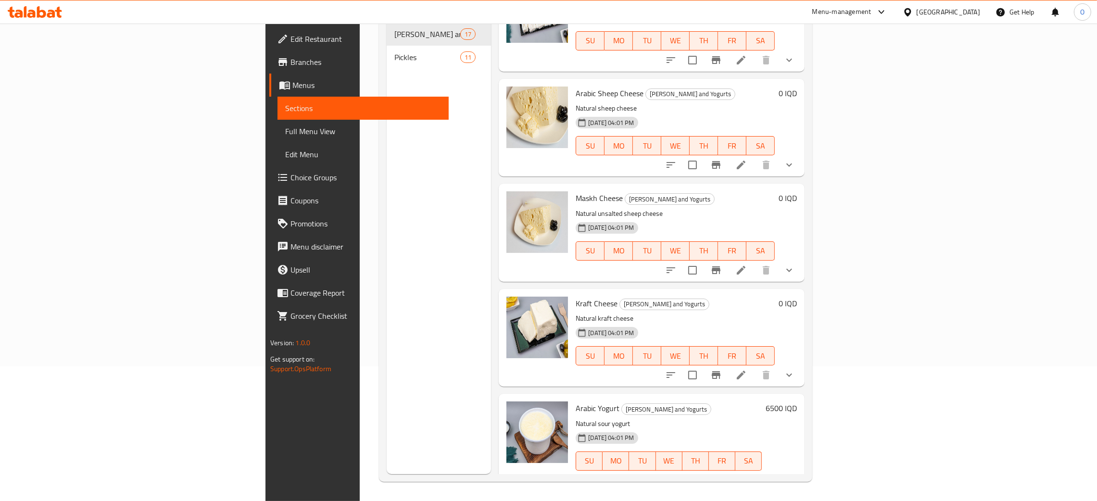
scroll to position [144, 0]
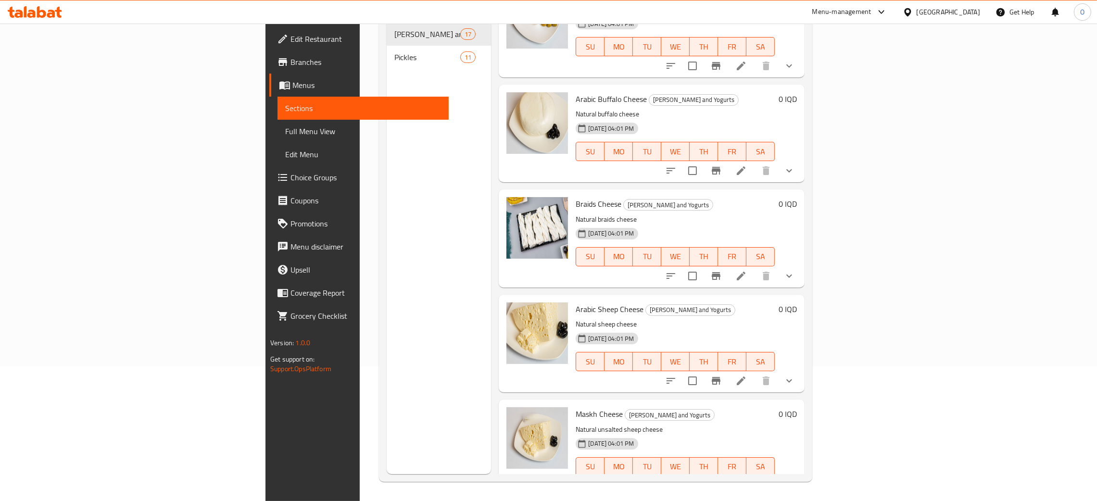
click at [911, 10] on icon at bounding box center [908, 12] width 7 height 8
type input "om"
click at [902, 77] on div "[GEOGRAPHIC_DATA]" at bounding box center [908, 78] width 144 height 22
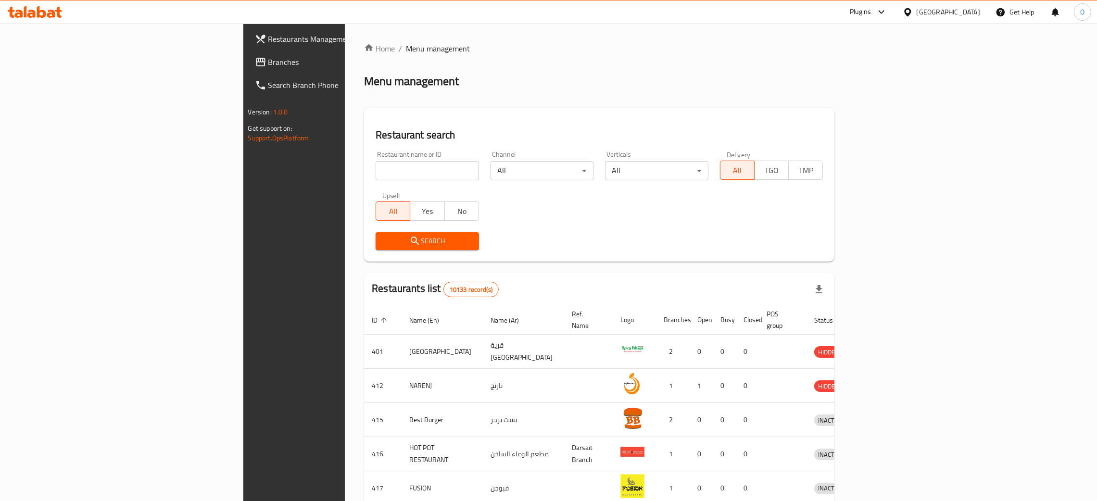
click at [376, 180] on input "search" at bounding box center [427, 170] width 103 height 19
paste input "Bayt Al Zouq"
type input "Bayt Al Zouq"
click button "Search" at bounding box center [427, 241] width 103 height 18
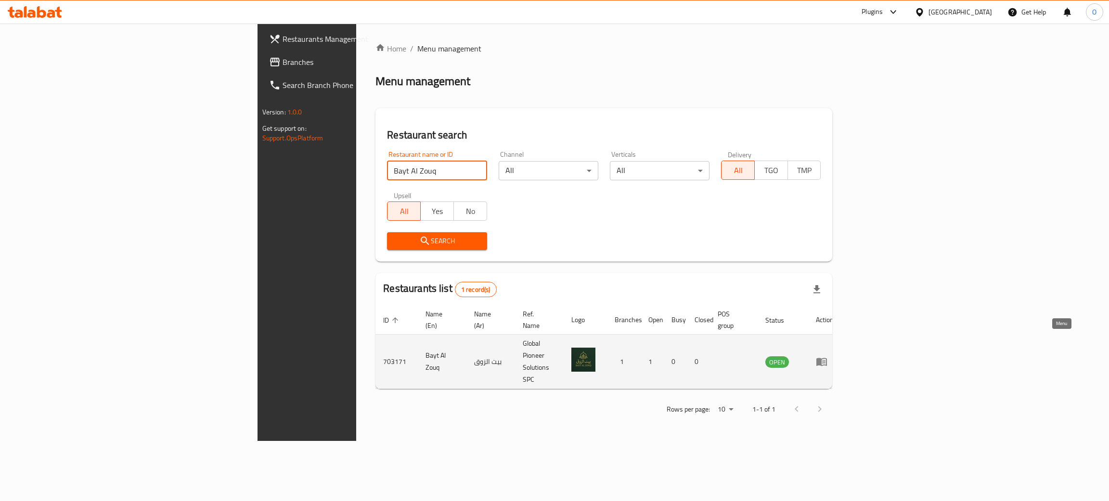
click at [827, 358] on icon "enhanced table" at bounding box center [821, 362] width 11 height 8
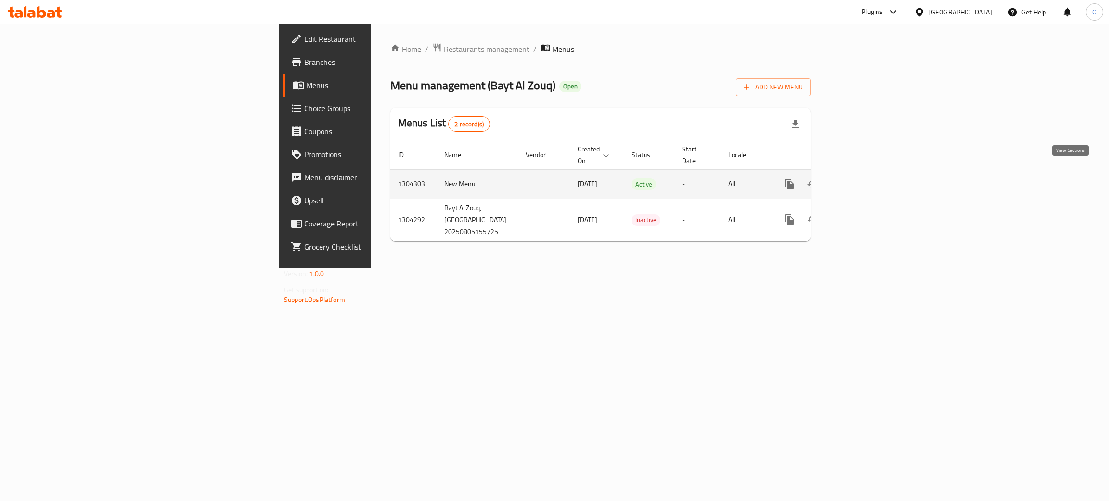
click at [863, 180] on icon "enhanced table" at bounding box center [858, 184] width 9 height 9
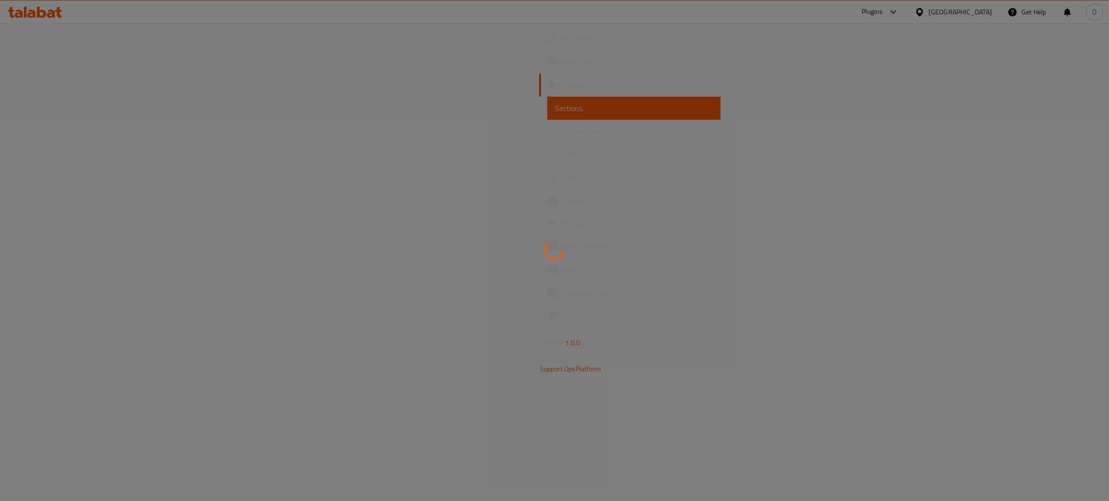
click at [28, 131] on div at bounding box center [554, 250] width 1109 height 501
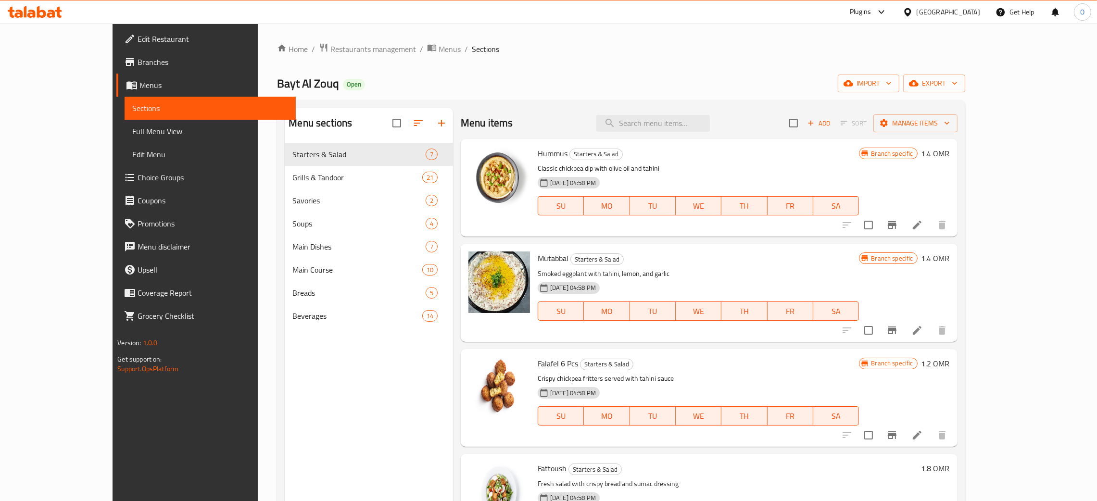
click at [132, 127] on span "Full Menu View" at bounding box center [210, 132] width 156 height 12
